Goal: Find specific page/section: Find specific page/section

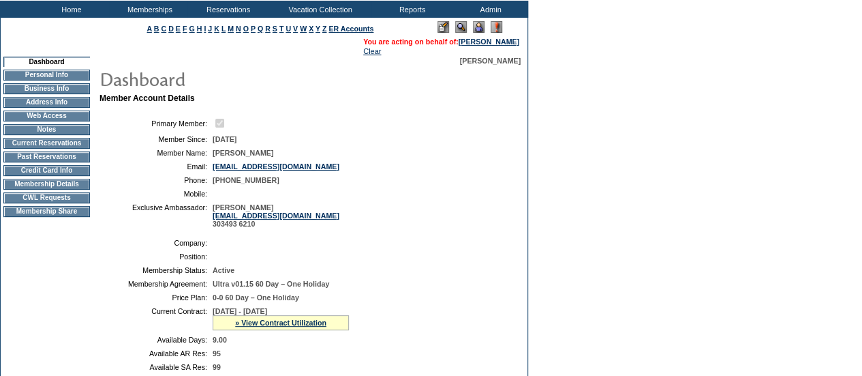
scroll to position [205, 0]
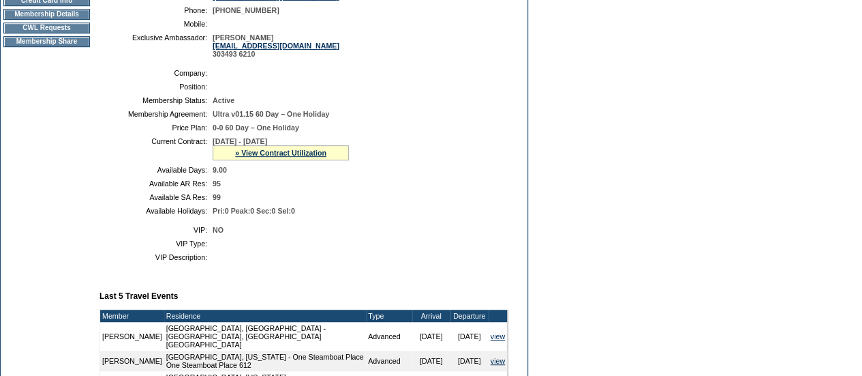
scroll to position [273, 0]
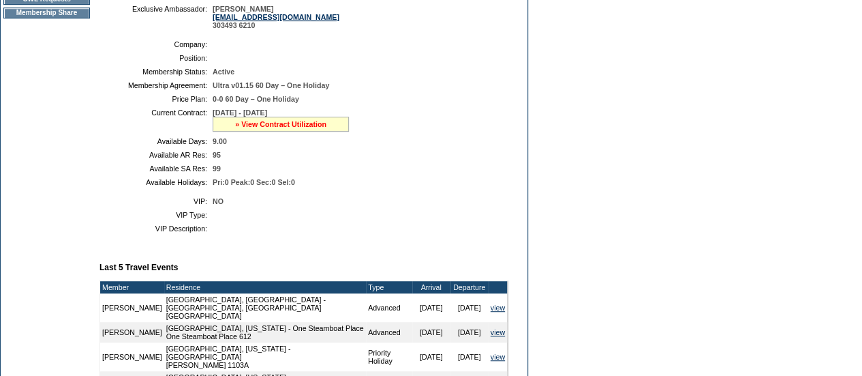
click at [307, 128] on link "» View Contract Utilization" at bounding box center [280, 124] width 91 height 8
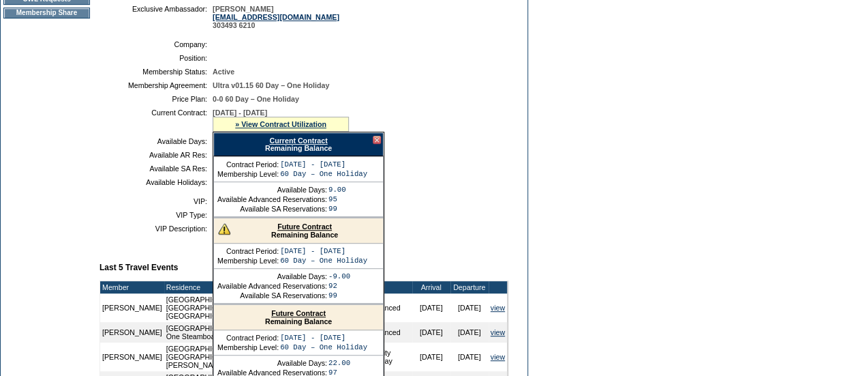
click at [312, 145] on link "Current Contract" at bounding box center [298, 140] width 58 height 8
click at [48, 187] on td "Dashboard Personal Info Business Info Address Info Web Access Notes Current Res…" at bounding box center [47, 267] width 92 height 819
click at [307, 145] on link "Current Contract" at bounding box center [298, 140] width 58 height 8
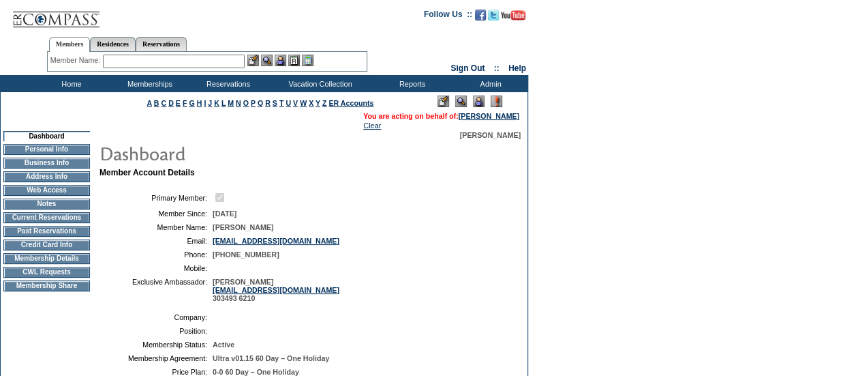
click at [67, 264] on td "Membership Details" at bounding box center [46, 258] width 87 height 11
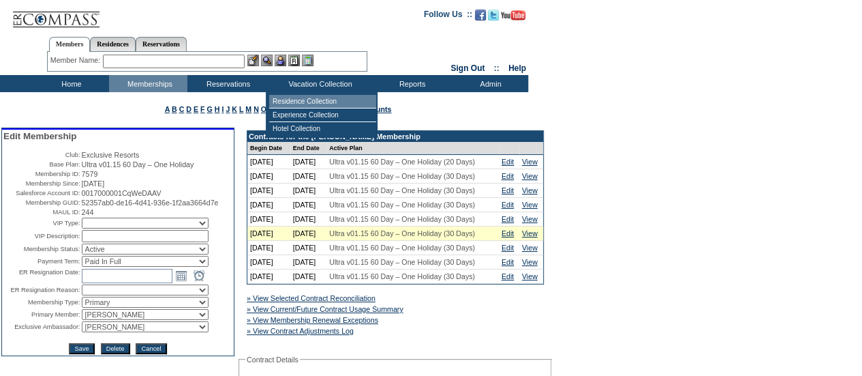
click at [328, 100] on td "Residence Collection" at bounding box center [322, 102] width 107 height 14
